Goal: Task Accomplishment & Management: Manage account settings

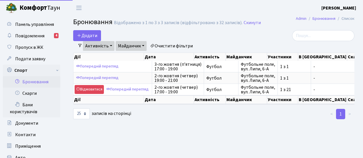
select select "25"
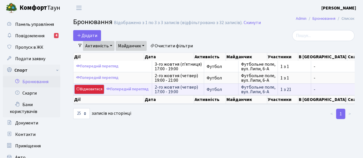
click at [92, 89] on link "Відмовитися" at bounding box center [89, 89] width 29 height 9
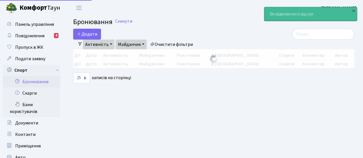
select select "25"
